Goal: Check status: Check status

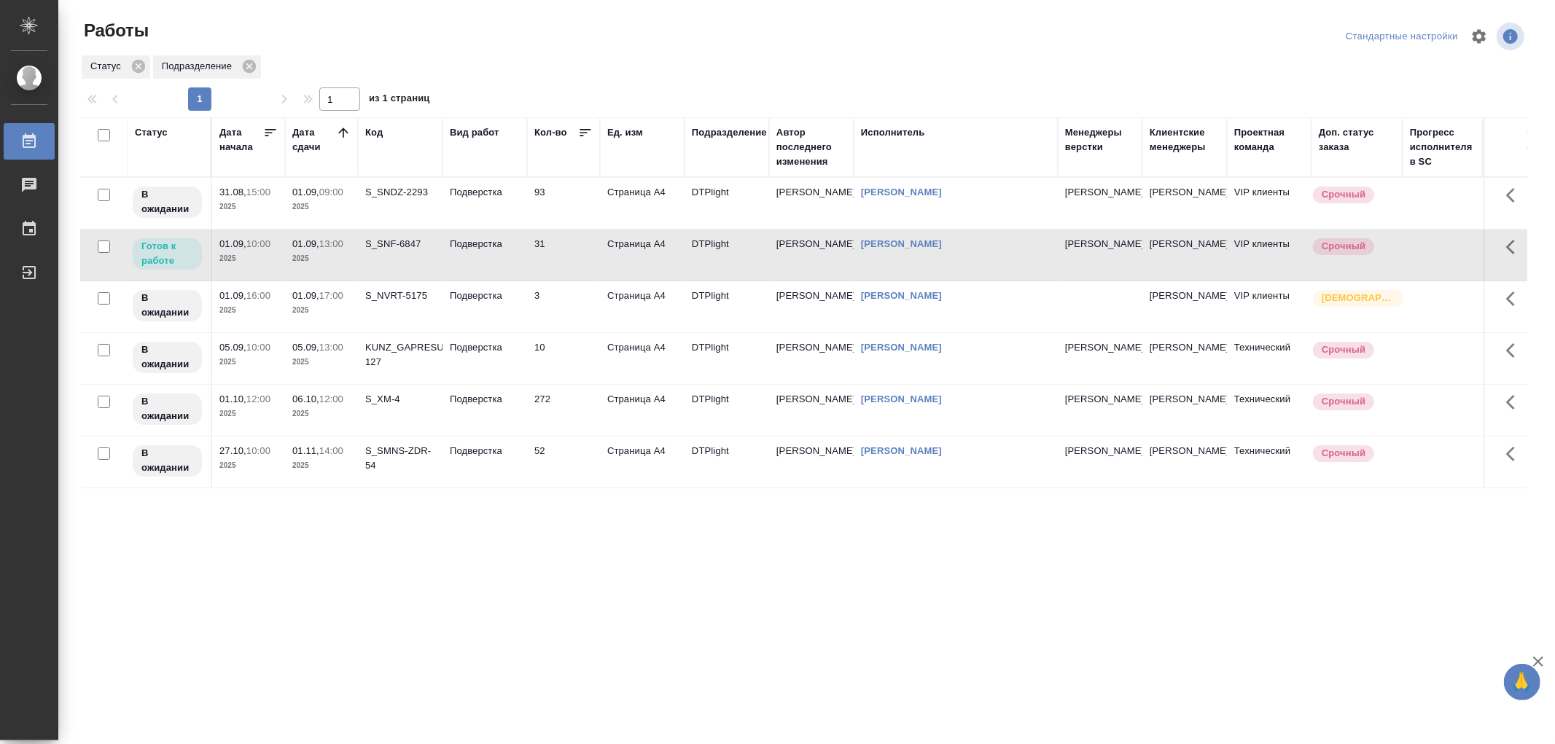
click at [499, 257] on td "Подверстка" at bounding box center [485, 255] width 85 height 51
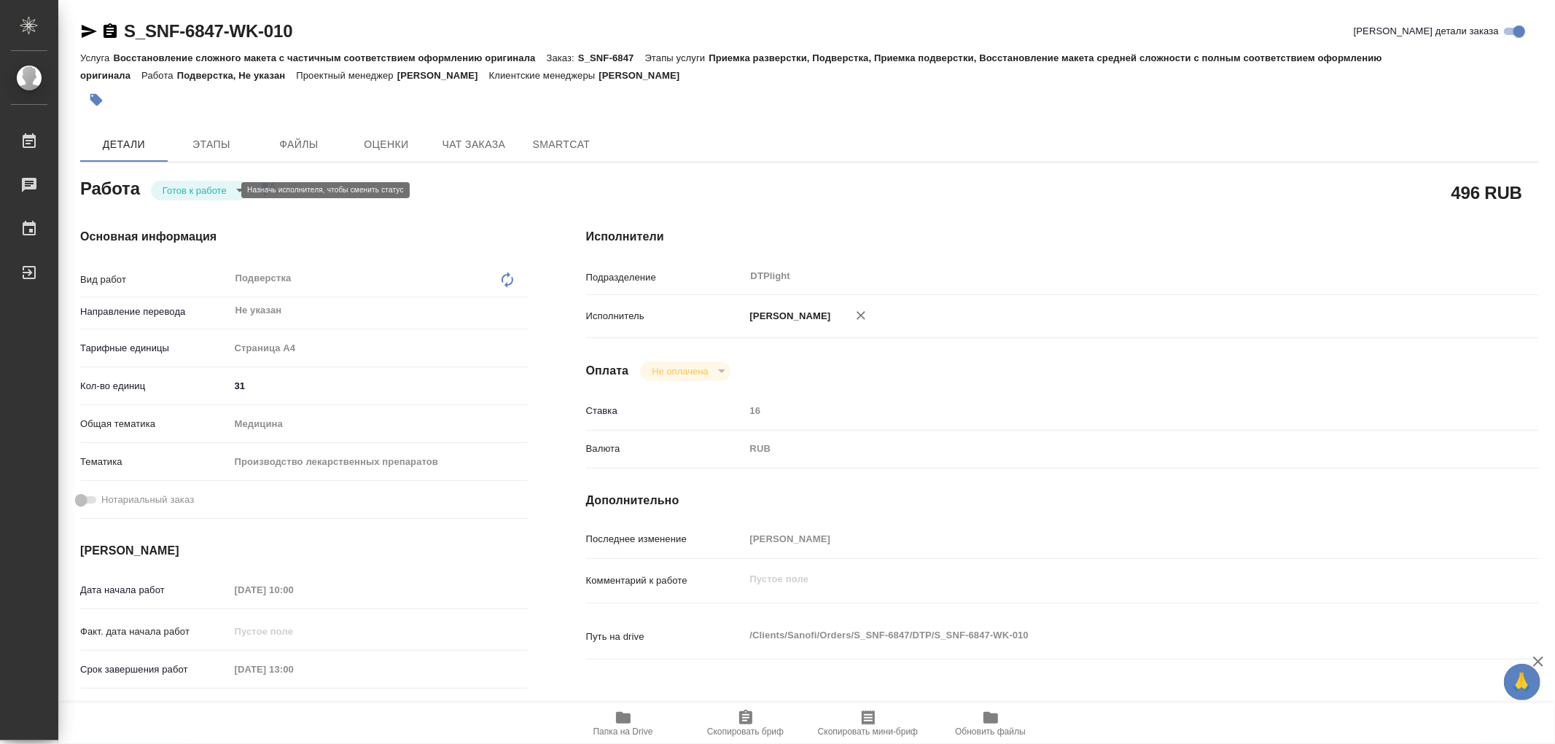
click at [210, 192] on body "🙏 .cls-1 fill:#fff; AWATERA Работы Чаты График Выйти S_SNF-6847-WK-010 Кратко д…" at bounding box center [777, 372] width 1555 height 744
click at [210, 192] on button "В работе" at bounding box center [187, 190] width 48 height 16
type textarea "x"
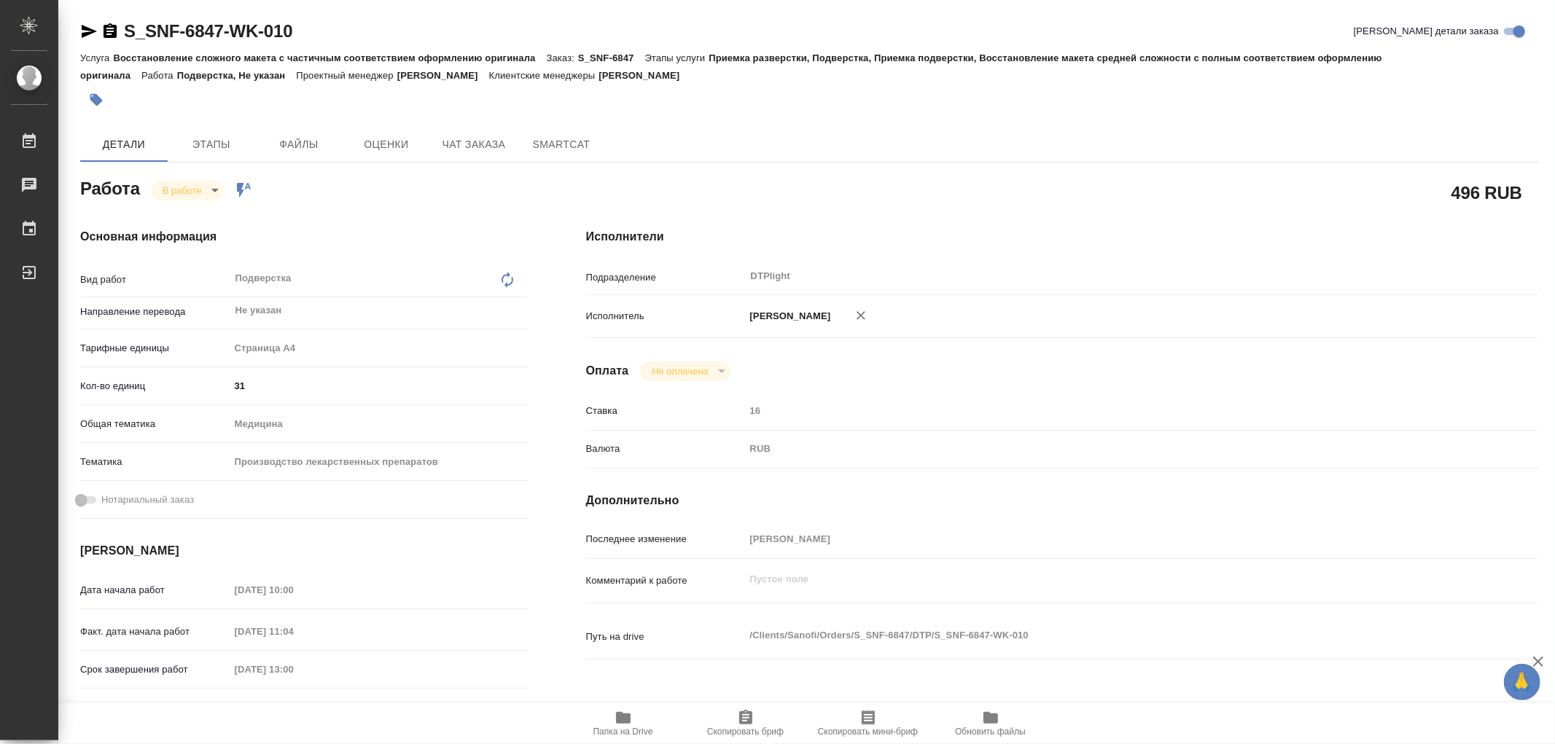
type textarea "x"
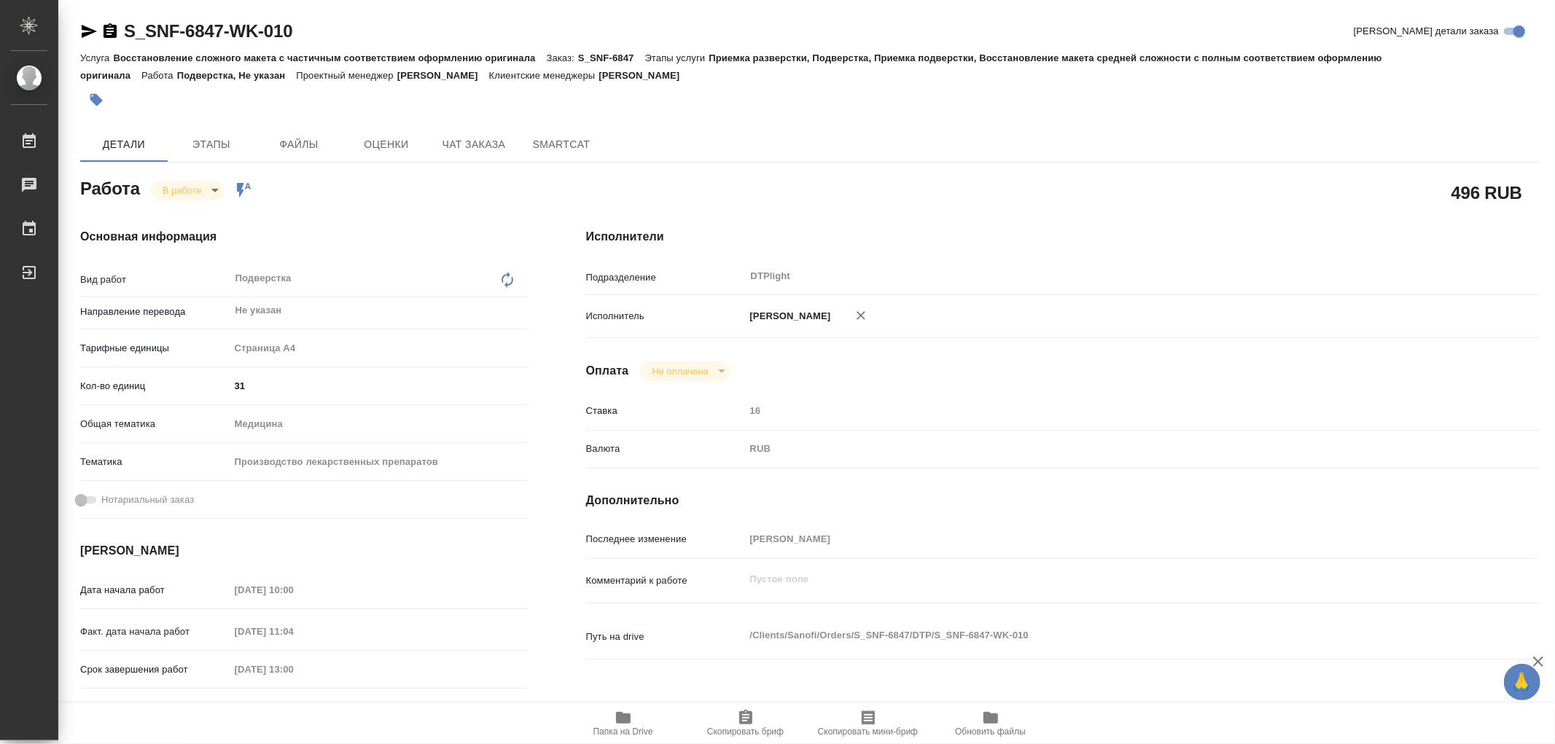
type textarea "x"
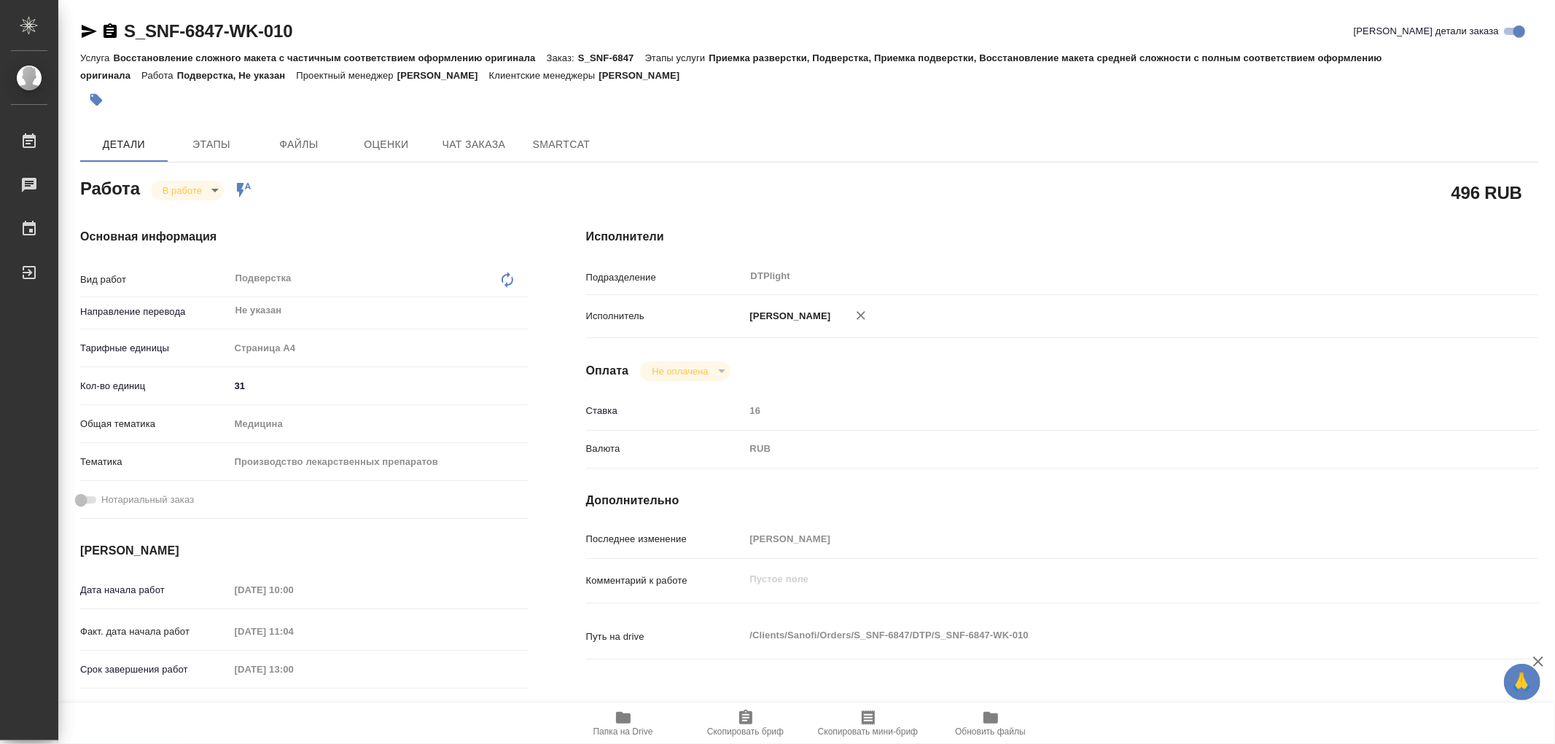
type textarea "x"
click at [632, 718] on span "Папка на Drive" at bounding box center [623, 723] width 105 height 28
click at [623, 717] on icon "button" at bounding box center [623, 718] width 15 height 12
type textarea "x"
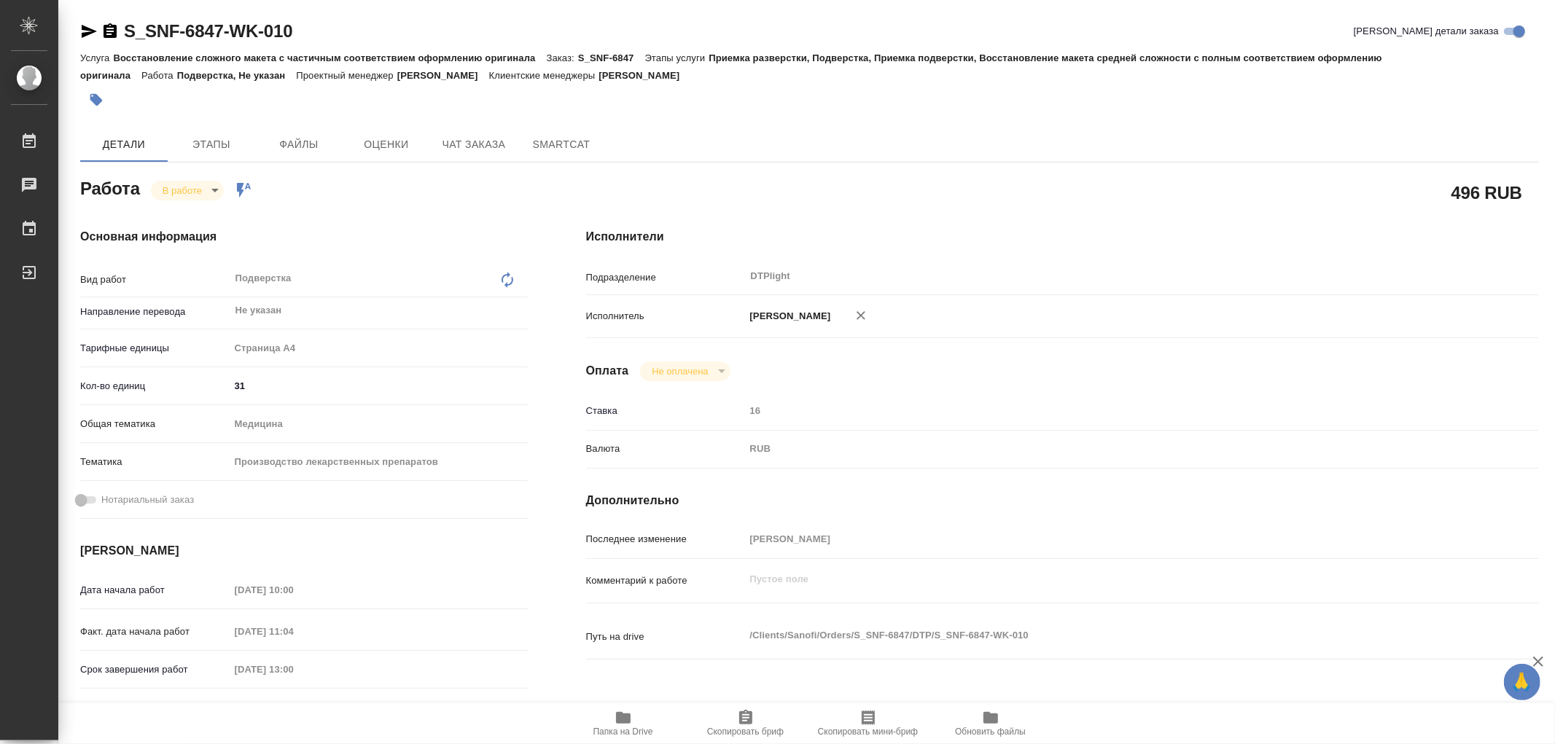
type textarea "x"
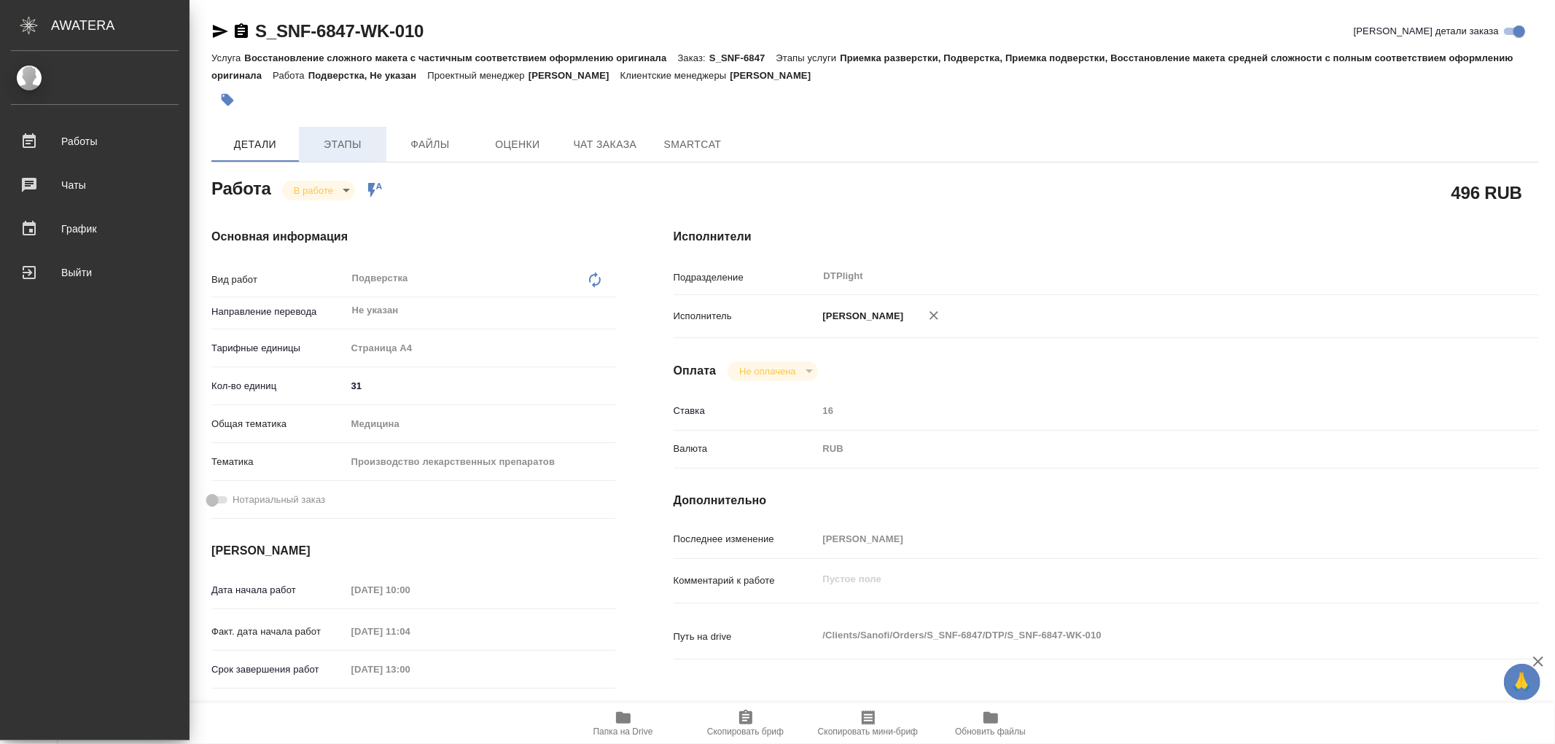
type textarea "x"
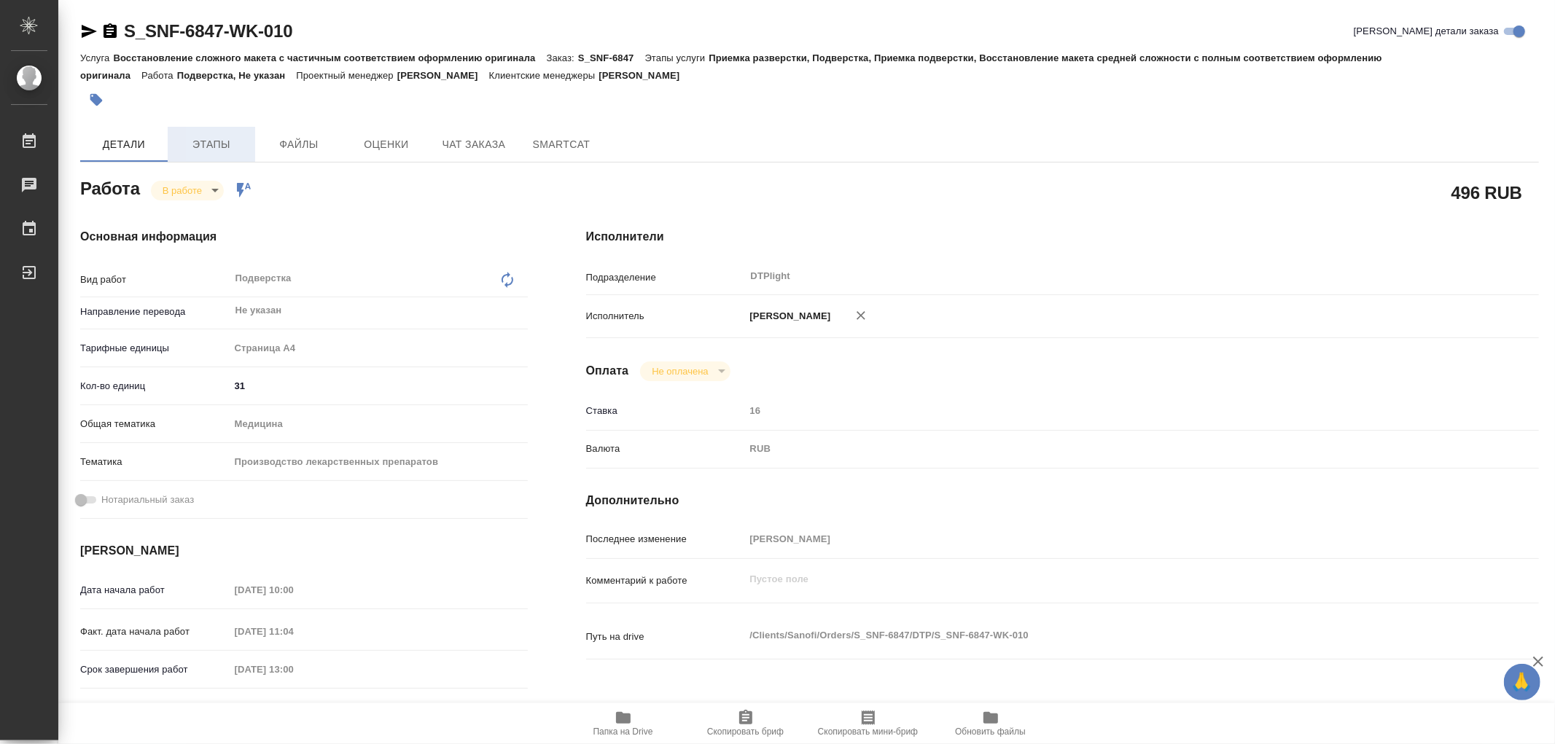
click at [217, 150] on span "Этапы" at bounding box center [211, 145] width 70 height 18
